Goal: Task Accomplishment & Management: Use online tool/utility

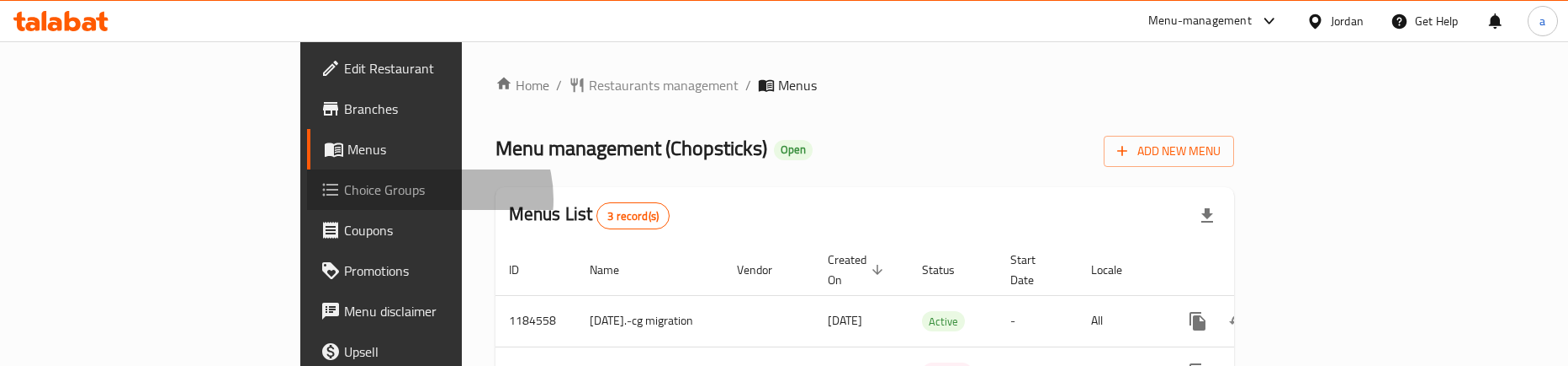
click at [345, 199] on span "Choice Groups" at bounding box center [447, 189] width 204 height 20
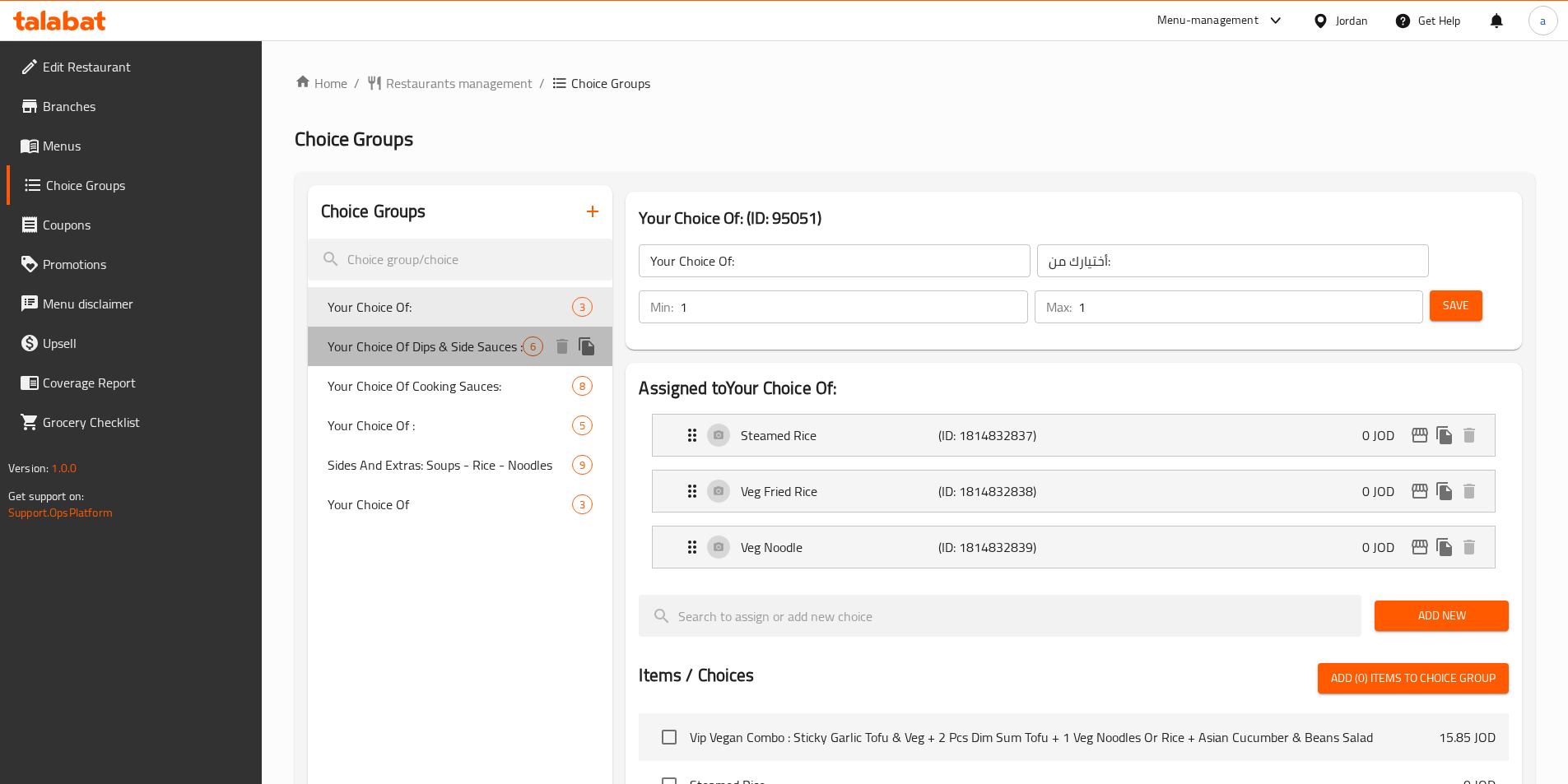
click at [379, 357] on span "Your Choice Of Dips & Side Sauces :" at bounding box center [426, 346] width 196 height 20
type input "Your Choice Of Dips & Side Sauces :"
type input "اختيارك من [DEMOGRAPHIC_DATA] والغموس:"
type input "0"
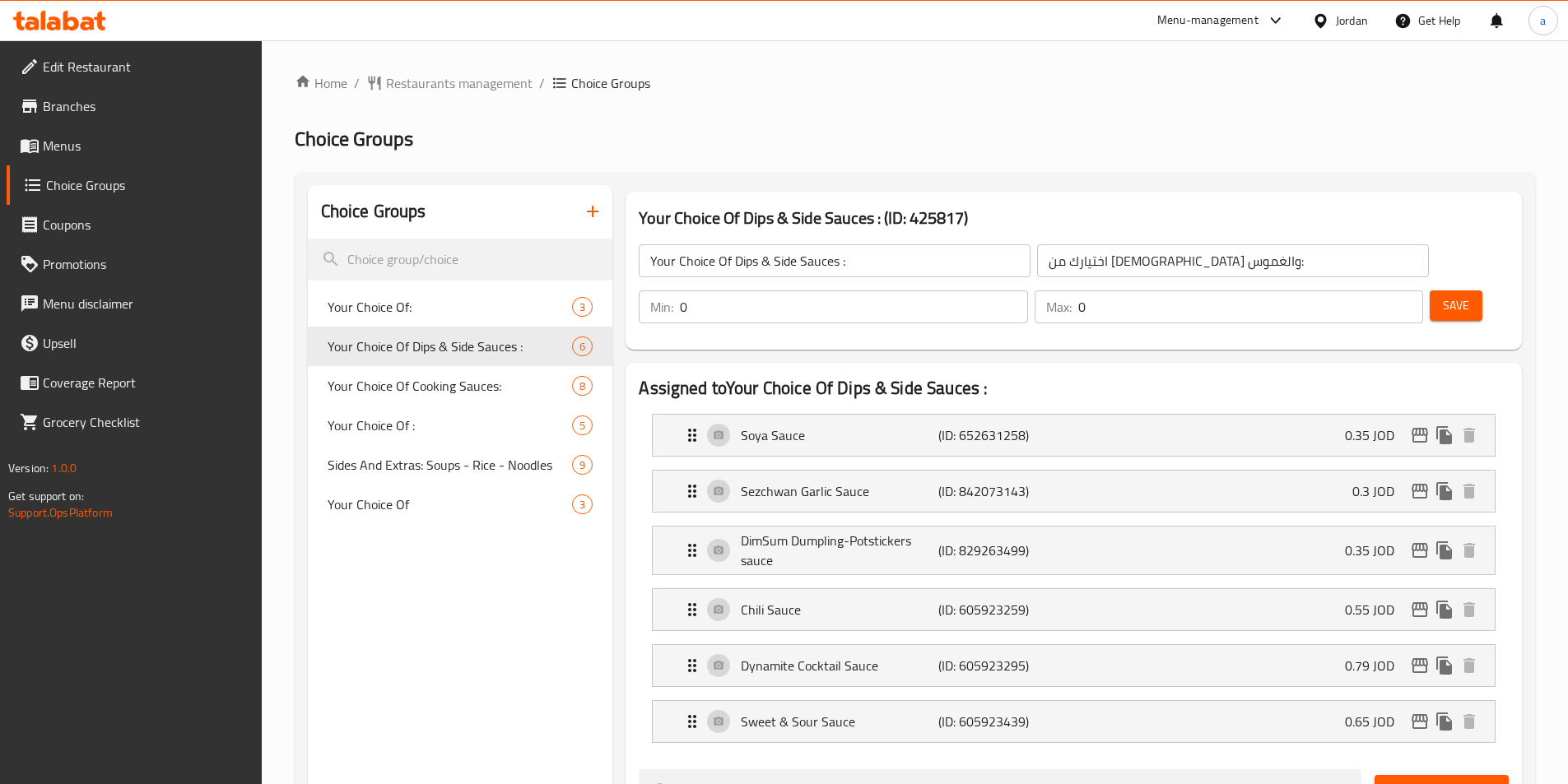
click at [1076, 143] on h2 "Choice Groups" at bounding box center [915, 139] width 1241 height 26
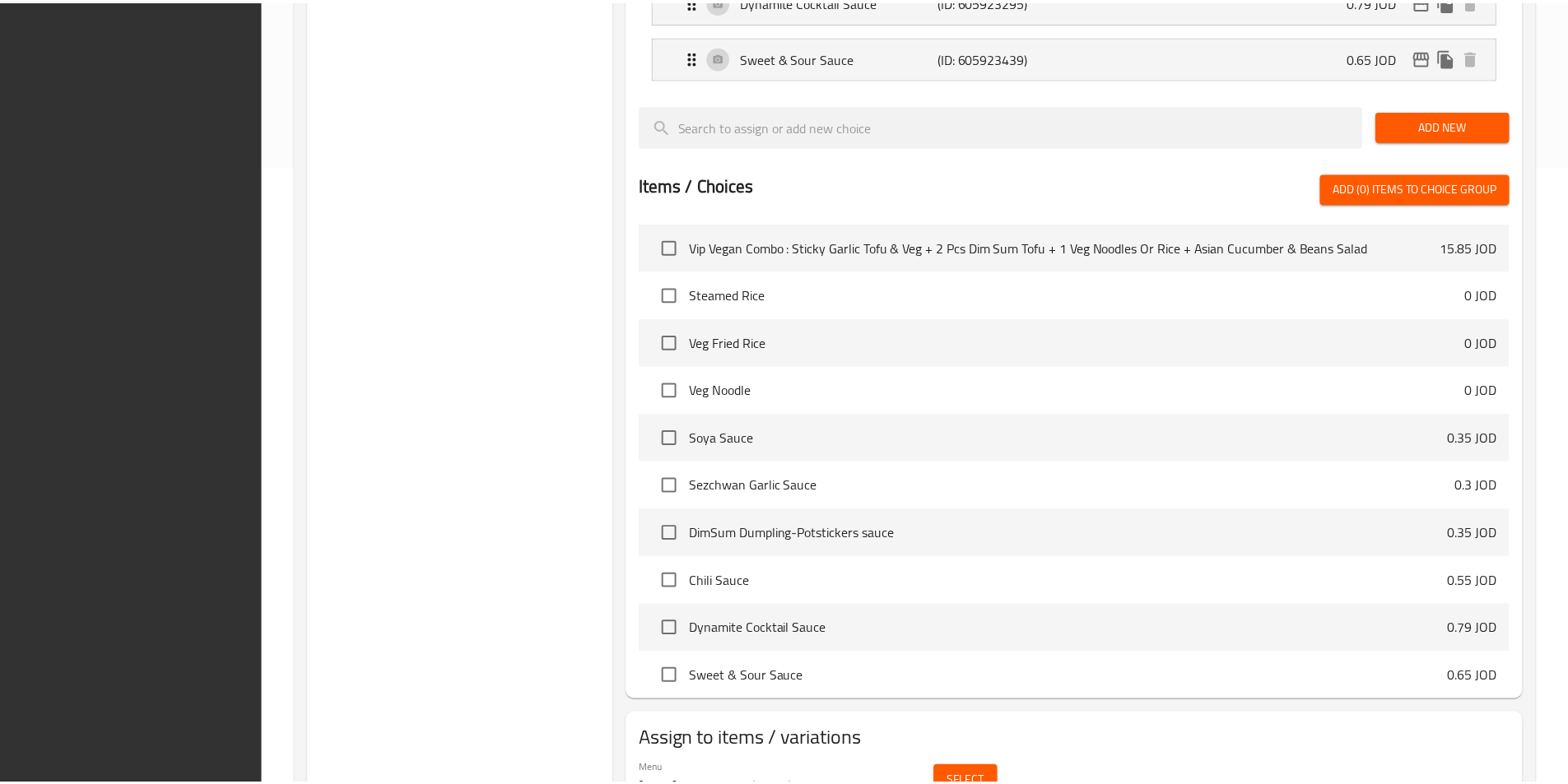
scroll to position [703, 0]
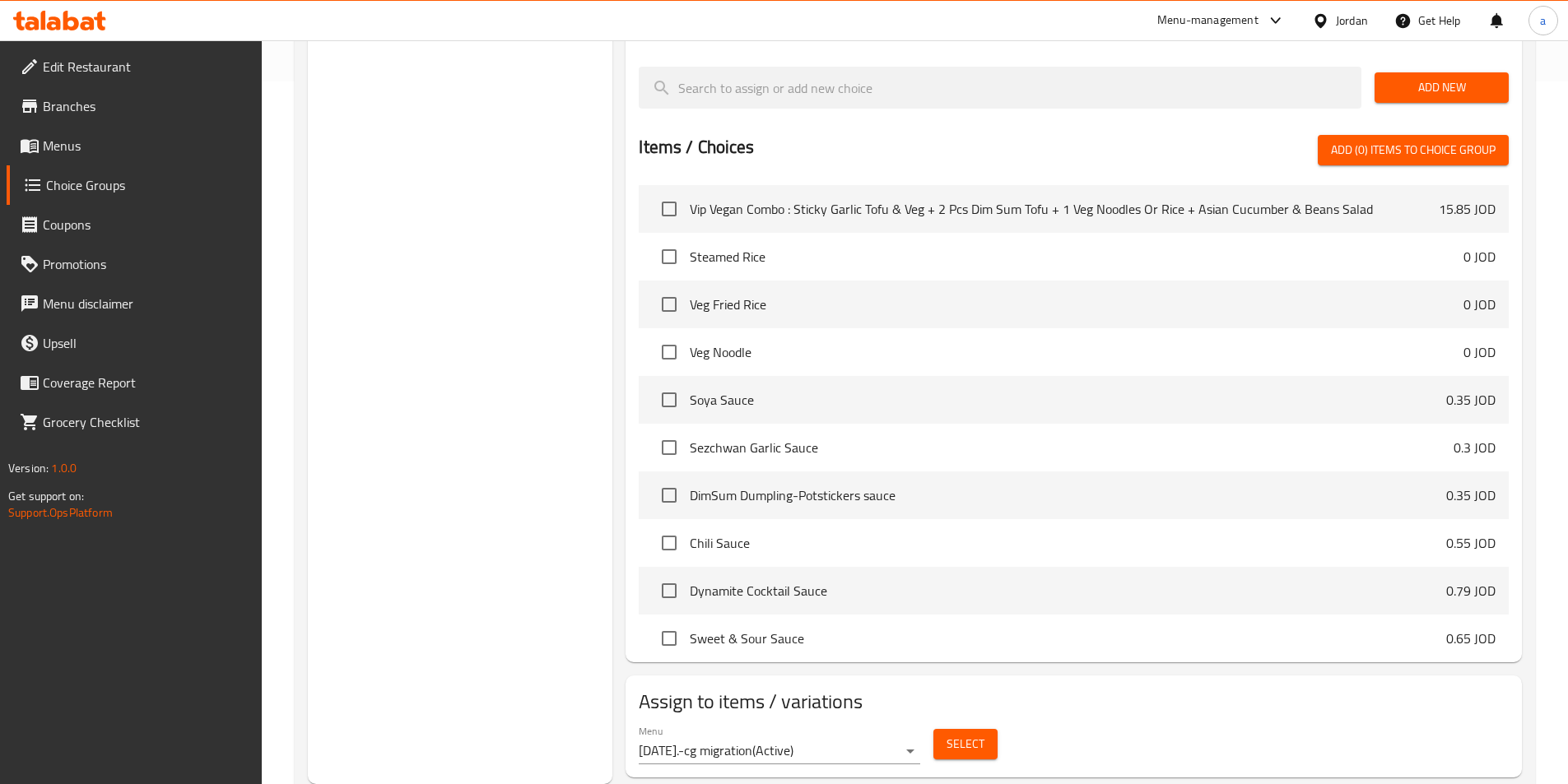
click at [293, 347] on div "Home / Restaurants management / Choice Groups Choice Groups Choice Groups Your …" at bounding box center [914, 83] width 1307 height 1492
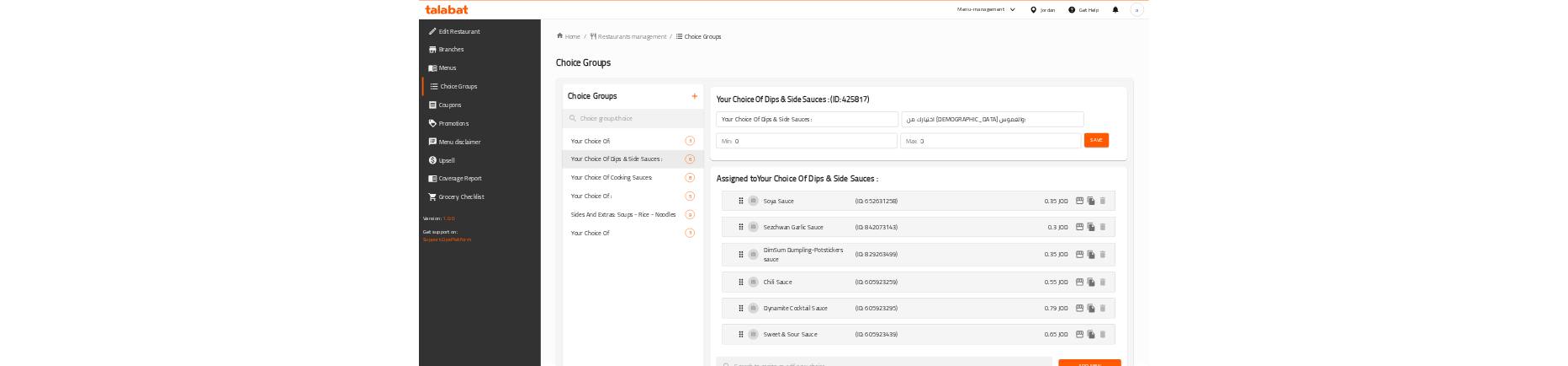
scroll to position [0, 0]
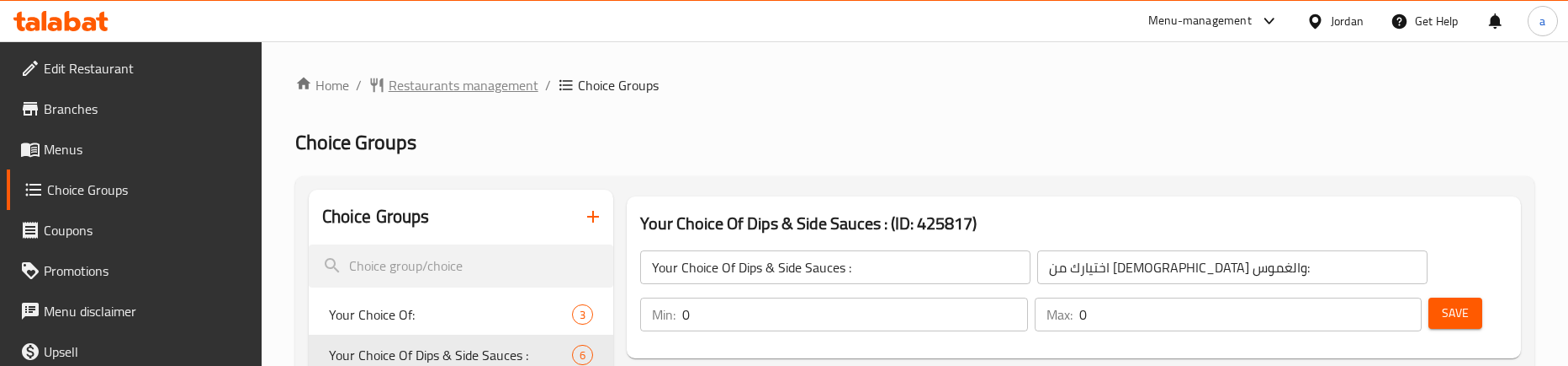
click at [484, 75] on span "Restaurants management" at bounding box center [463, 84] width 150 height 20
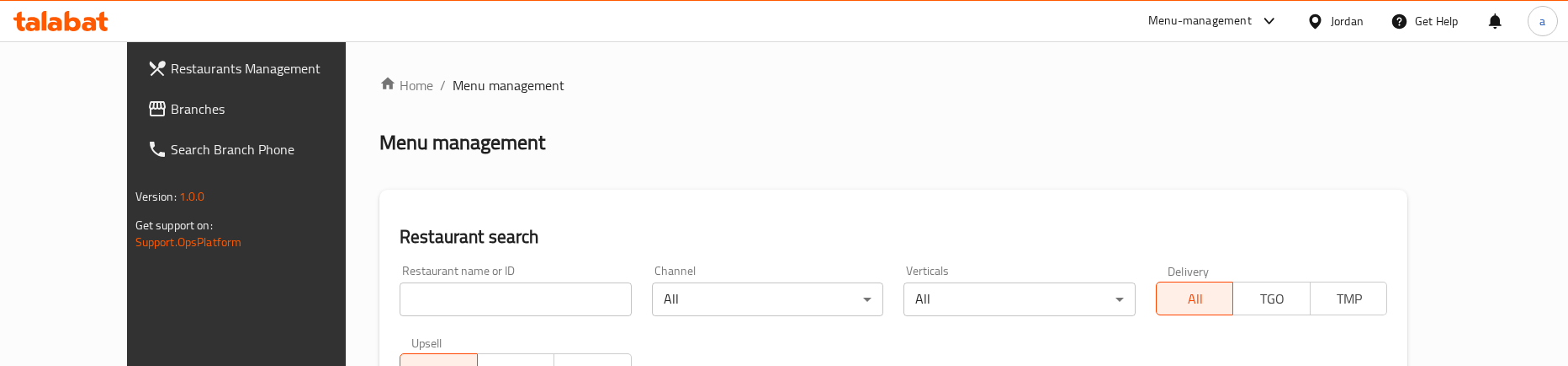
click at [134, 127] on link "Branches" at bounding box center [261, 109] width 255 height 40
